Goal: Task Accomplishment & Management: Use online tool/utility

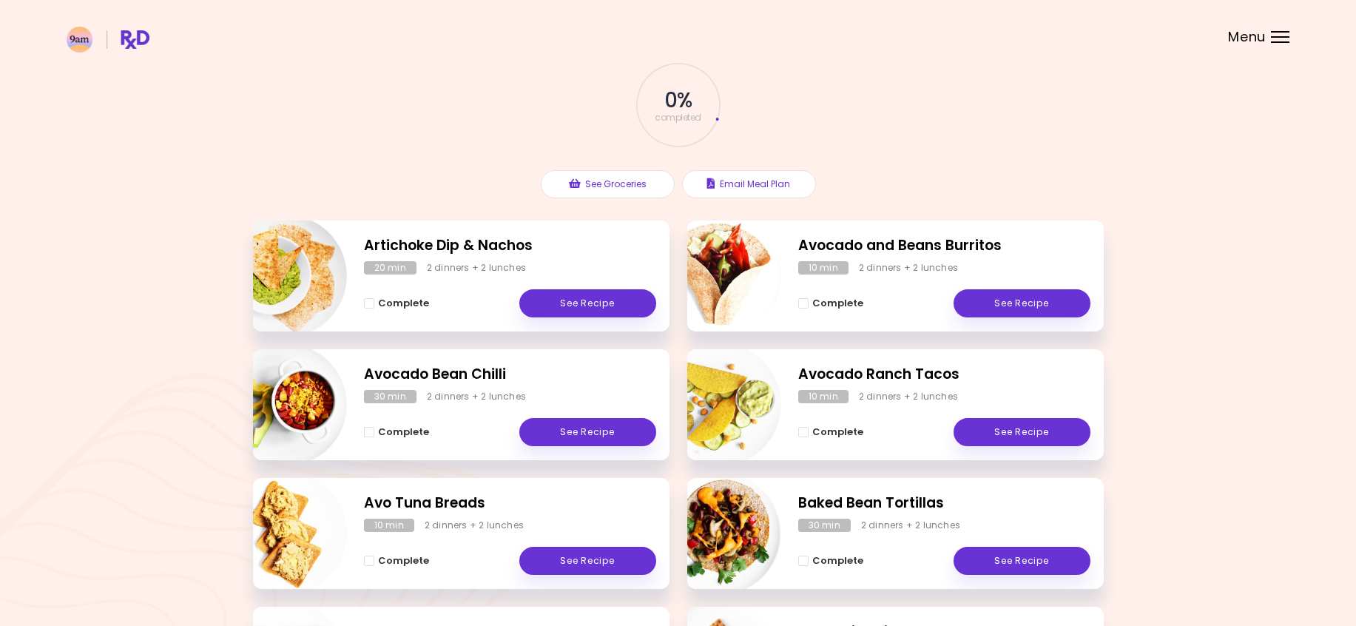
scroll to position [148, 0]
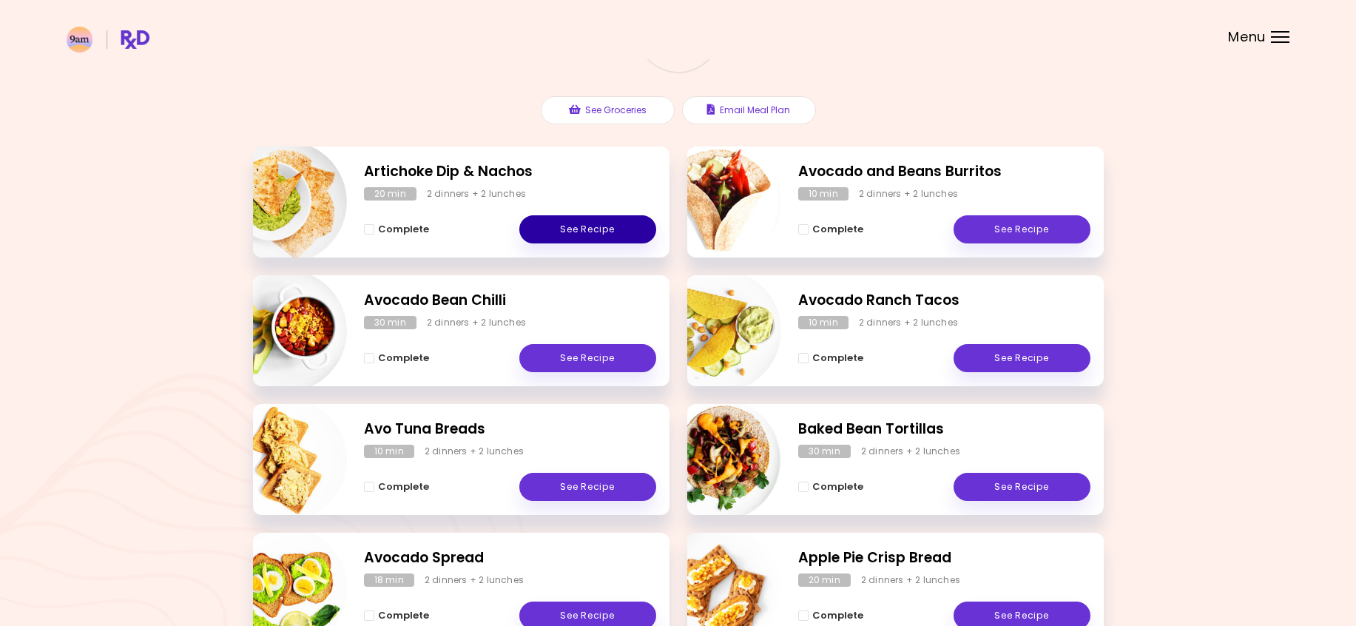
click at [604, 232] on link "See Recipe" at bounding box center [587, 229] width 137 height 28
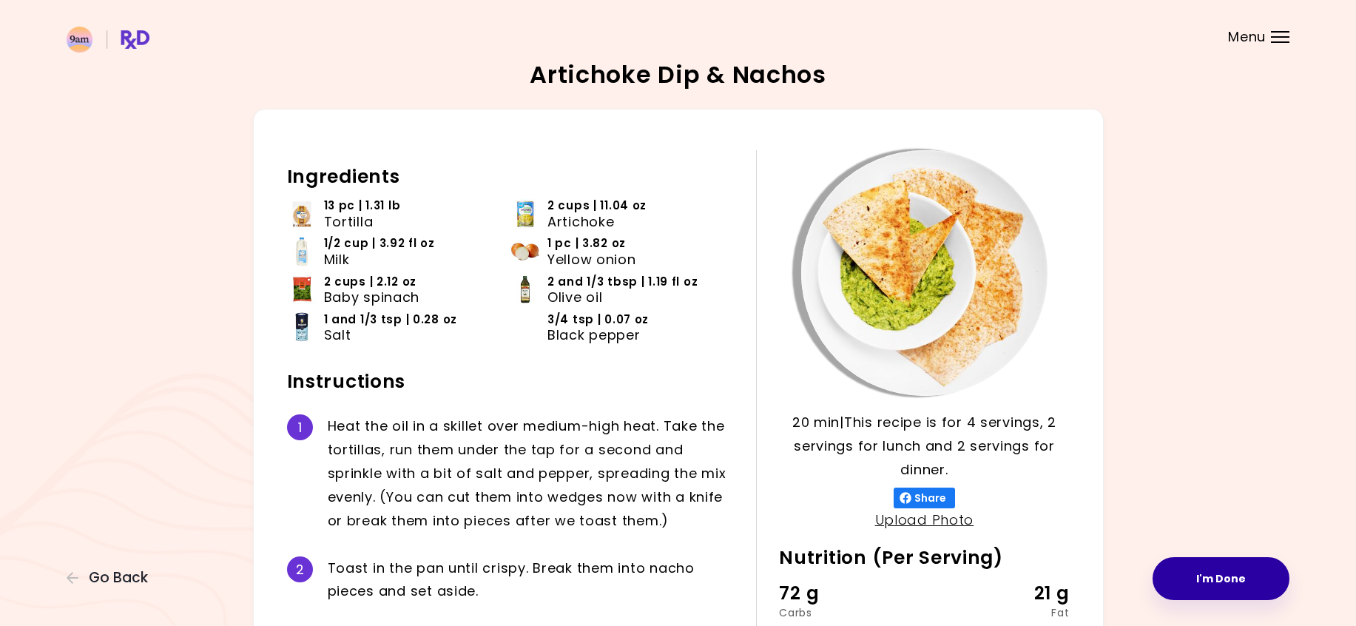
click at [1258, 584] on button "I'm Done" at bounding box center [1220, 578] width 137 height 43
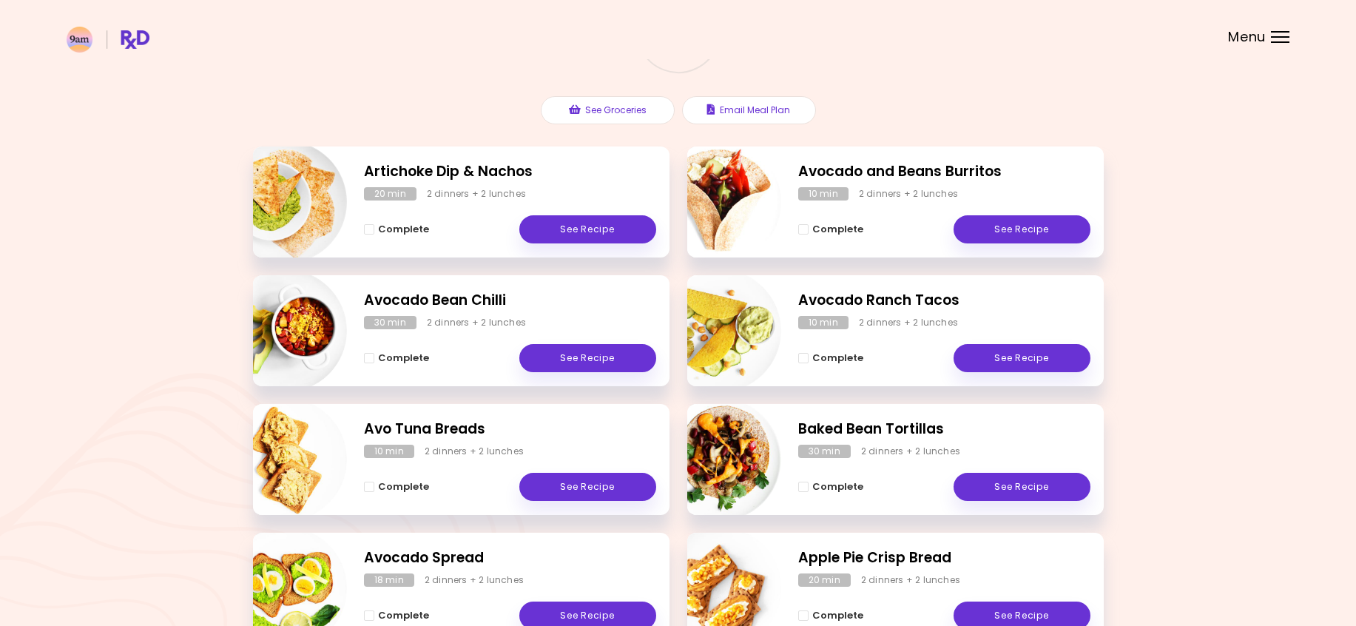
scroll to position [222, 0]
